Goal: Navigation & Orientation: Find specific page/section

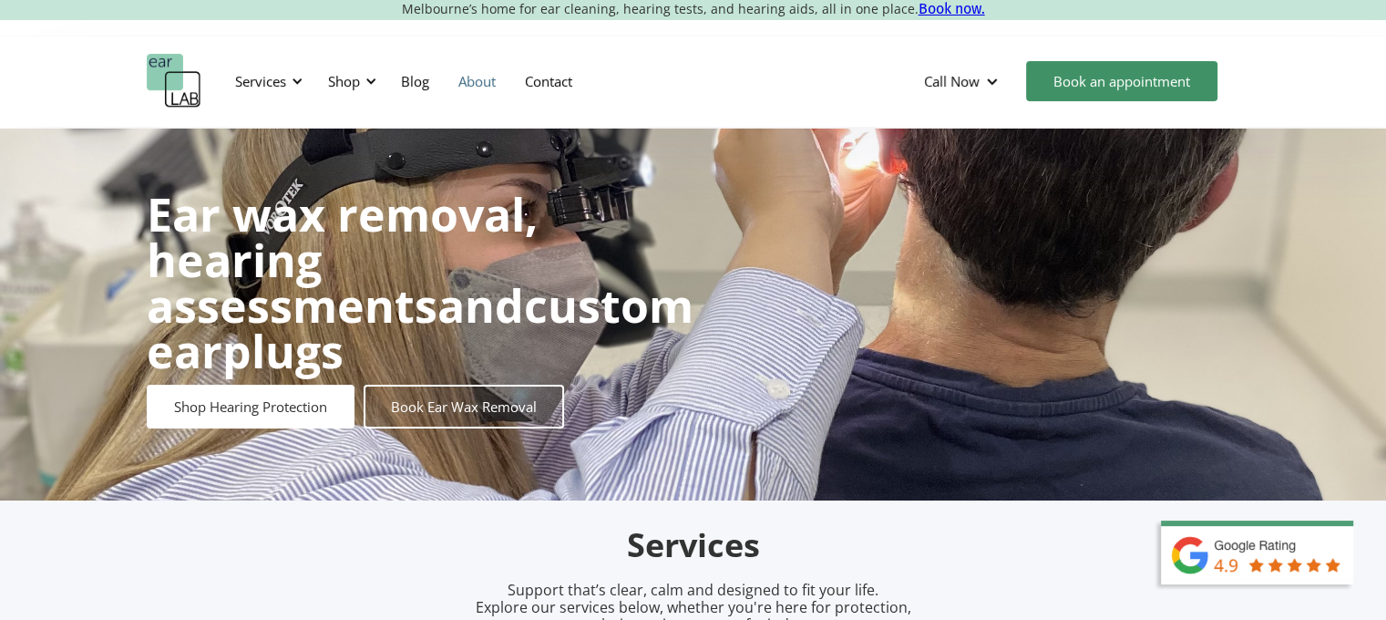
click at [477, 81] on link "About" at bounding box center [477, 81] width 67 height 53
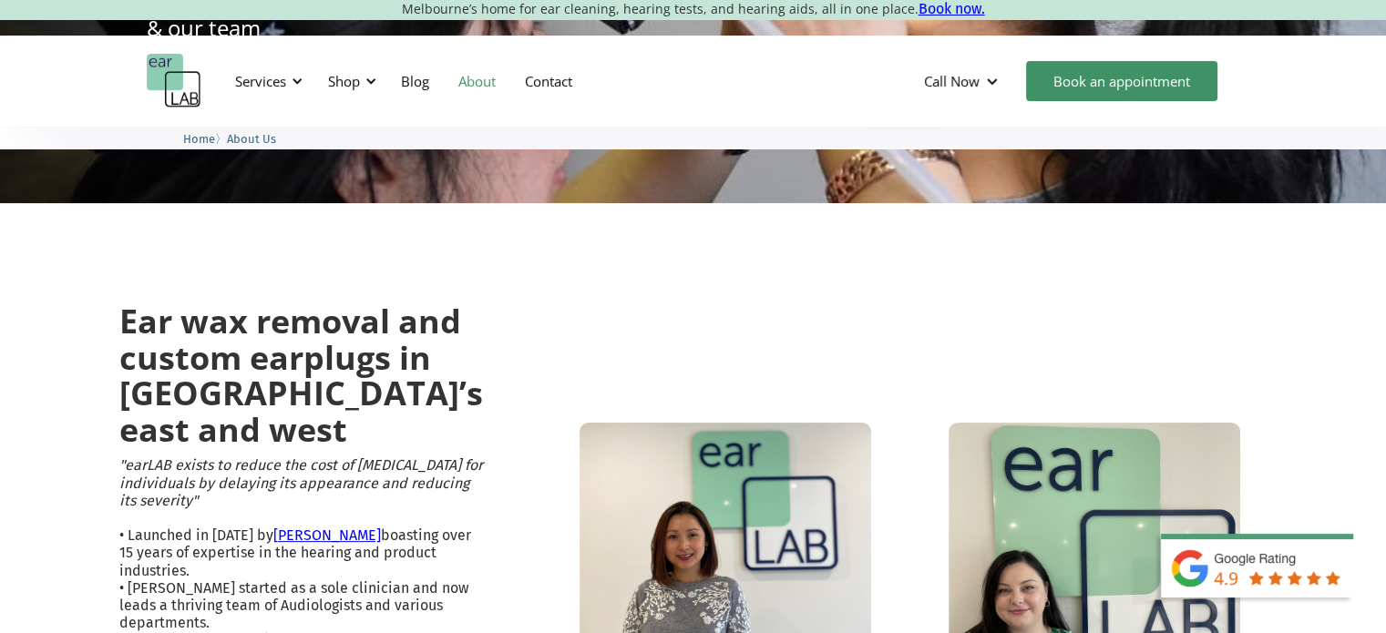
scroll to position [456, 0]
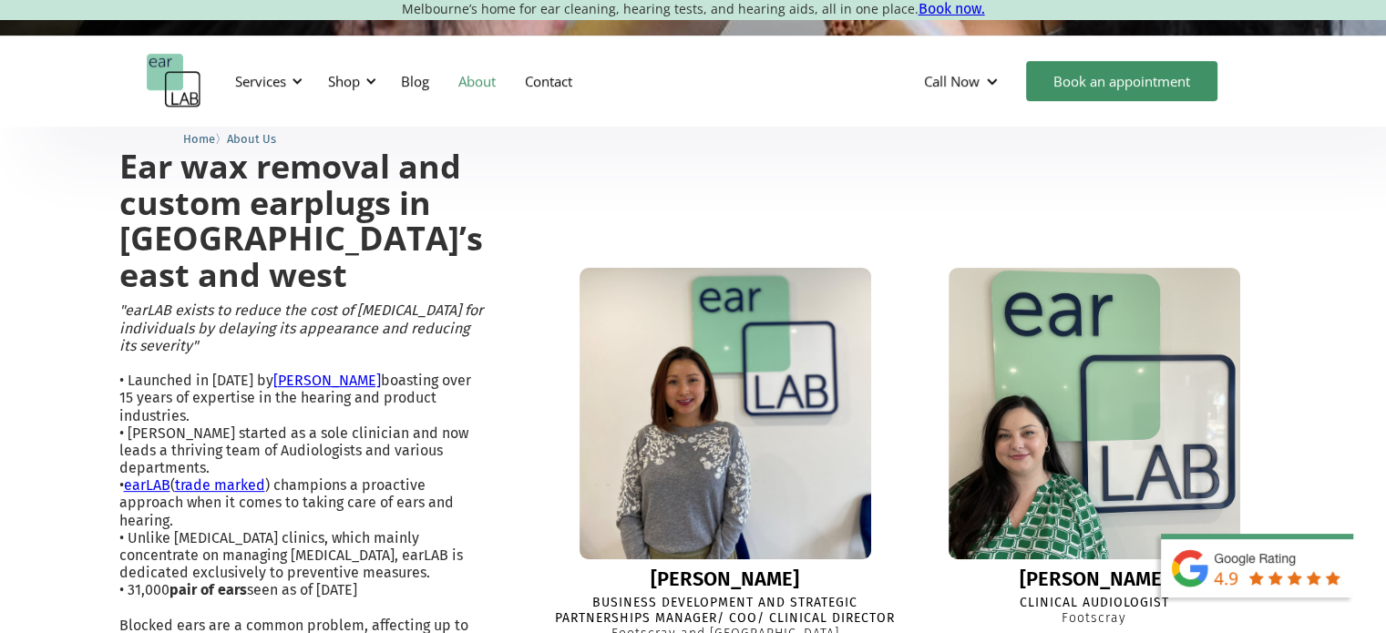
click at [153, 488] on link "earLAB" at bounding box center [147, 485] width 46 height 17
click at [239, 486] on link "trade marked" at bounding box center [220, 485] width 90 height 17
